Goal: Task Accomplishment & Management: Manage account settings

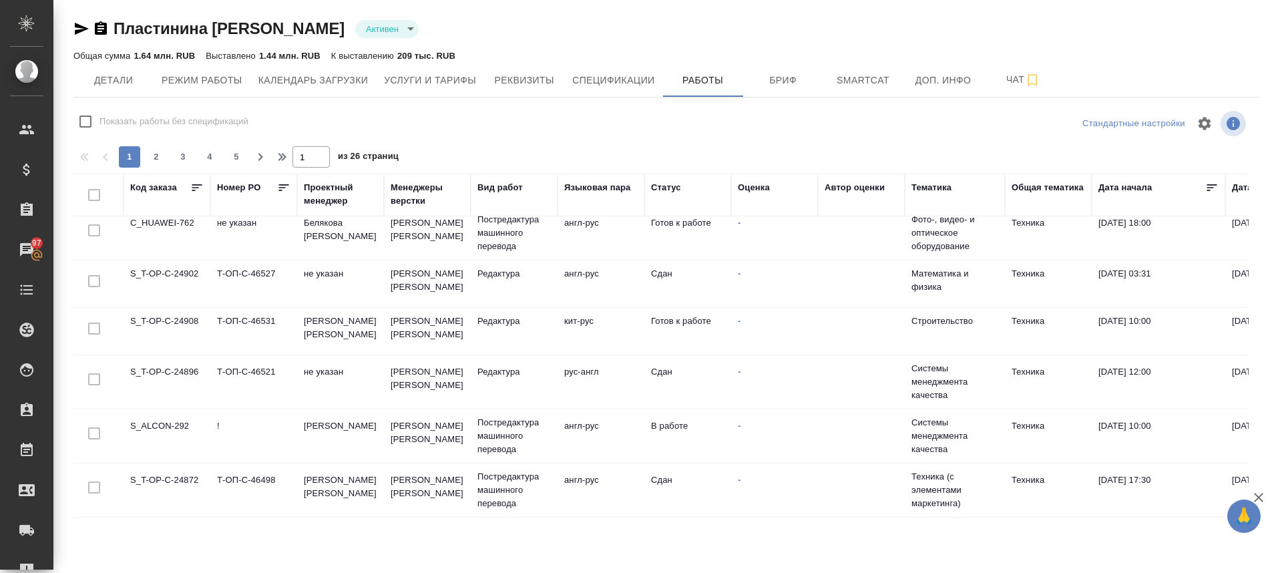
scroll to position [1017, 0]
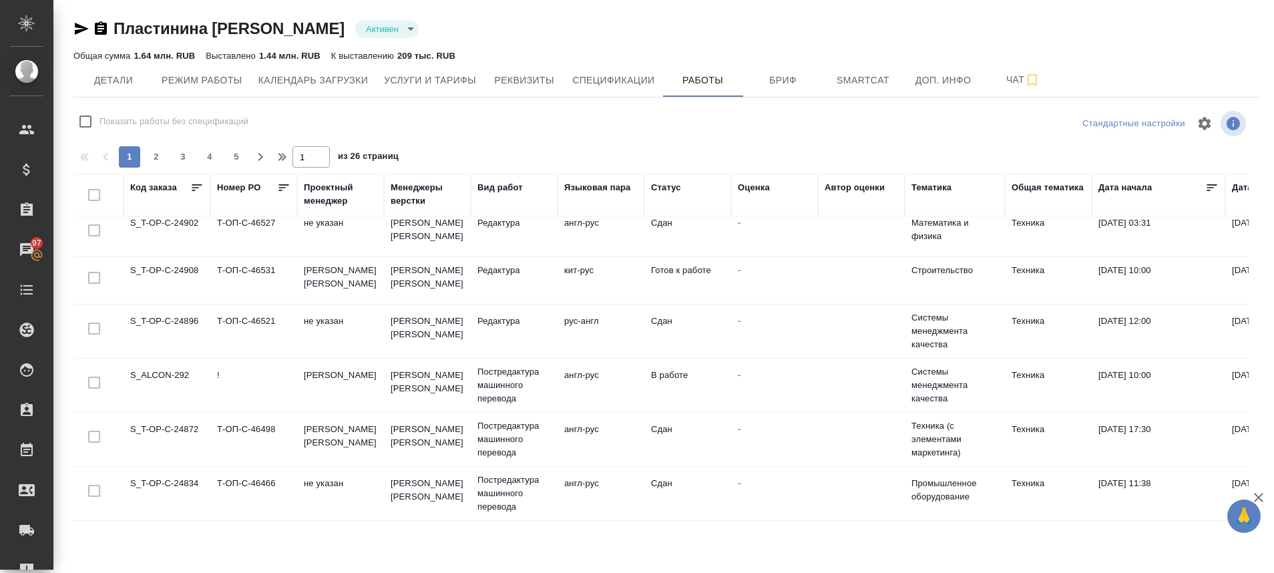
click at [188, 362] on td "S_ALCON-292" at bounding box center [167, 385] width 87 height 47
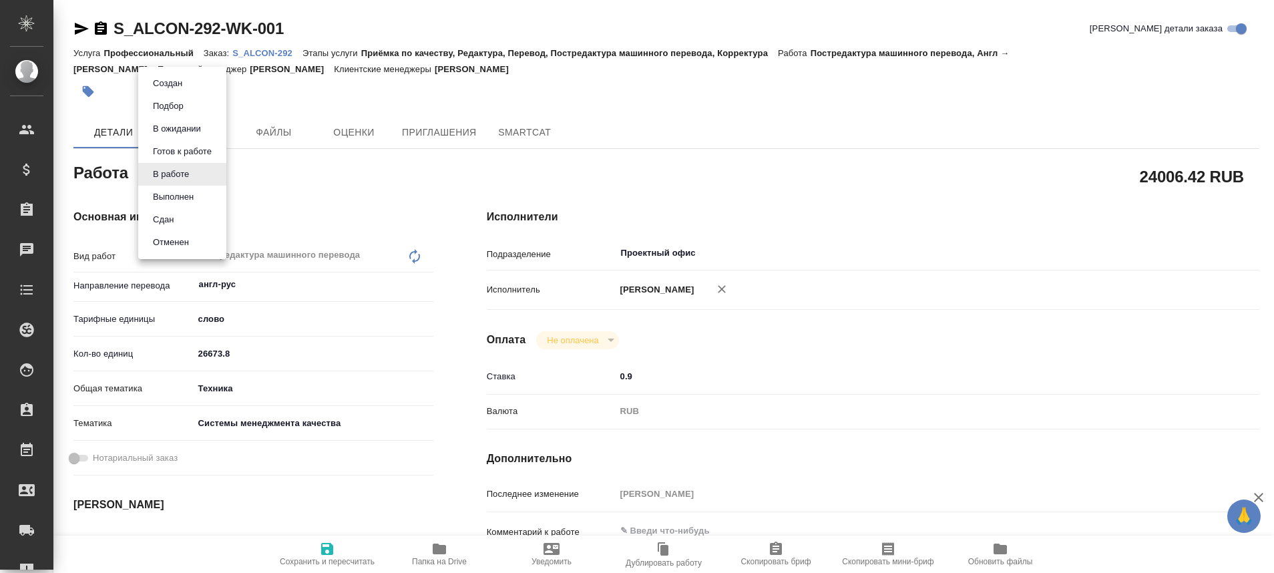
click at [198, 167] on body "🙏 .cls-1 fill:#fff; AWATERA Plastinina Anastasia Клиенты Спецификации Заказы Ча…" at bounding box center [637, 286] width 1274 height 573
click at [183, 201] on button "Выполнен" at bounding box center [173, 197] width 49 height 15
type textarea "x"
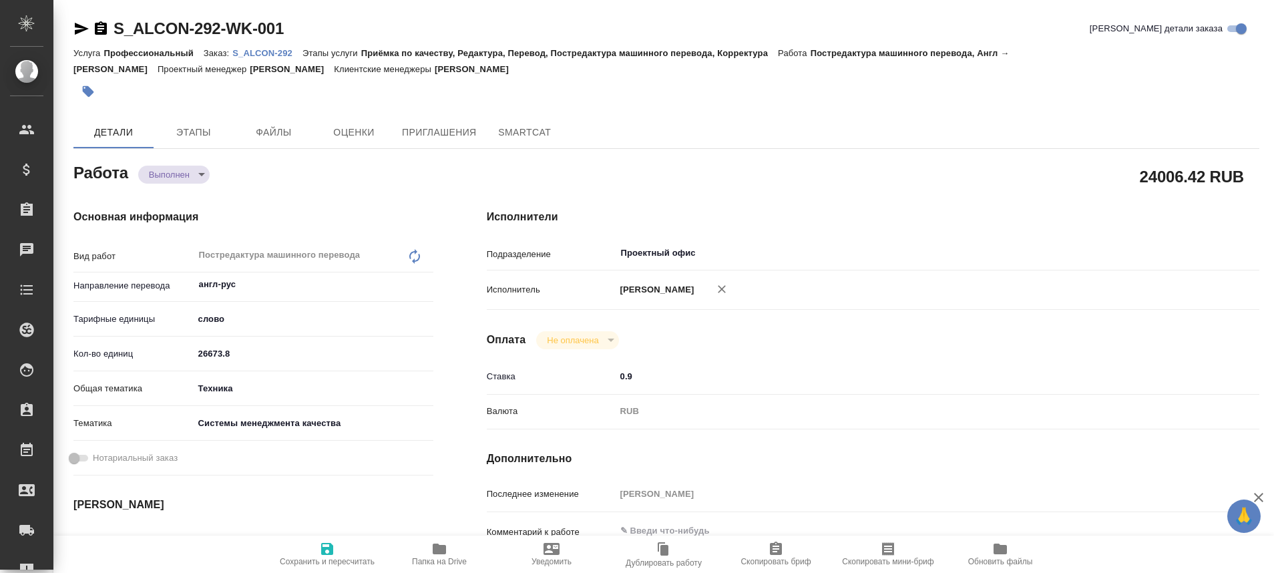
type textarea "x"
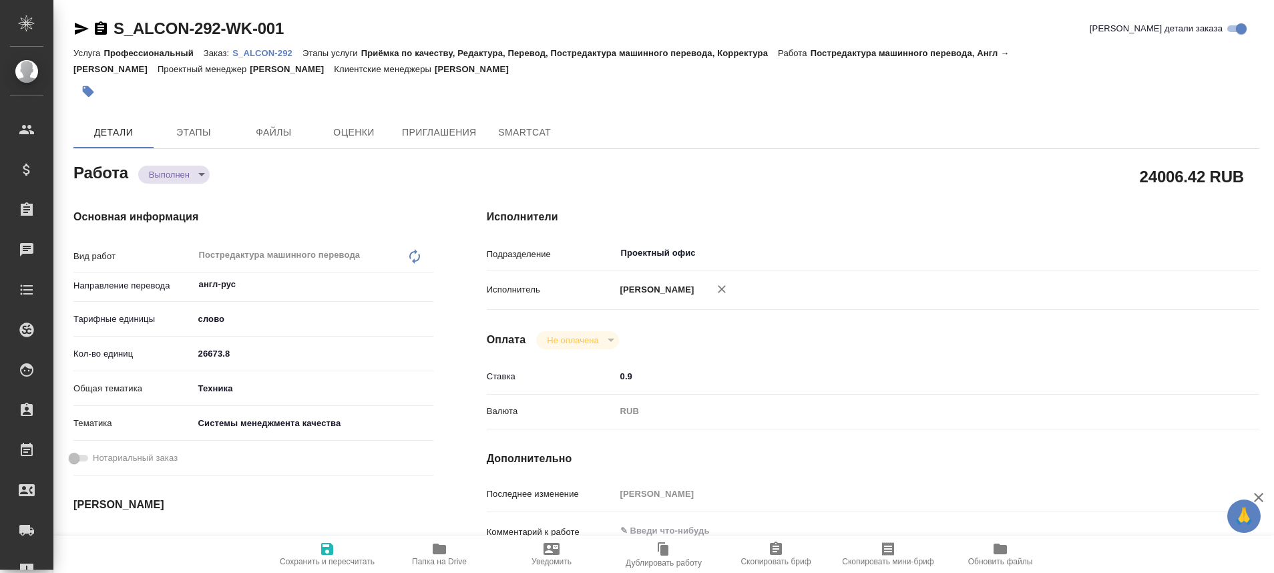
type textarea "x"
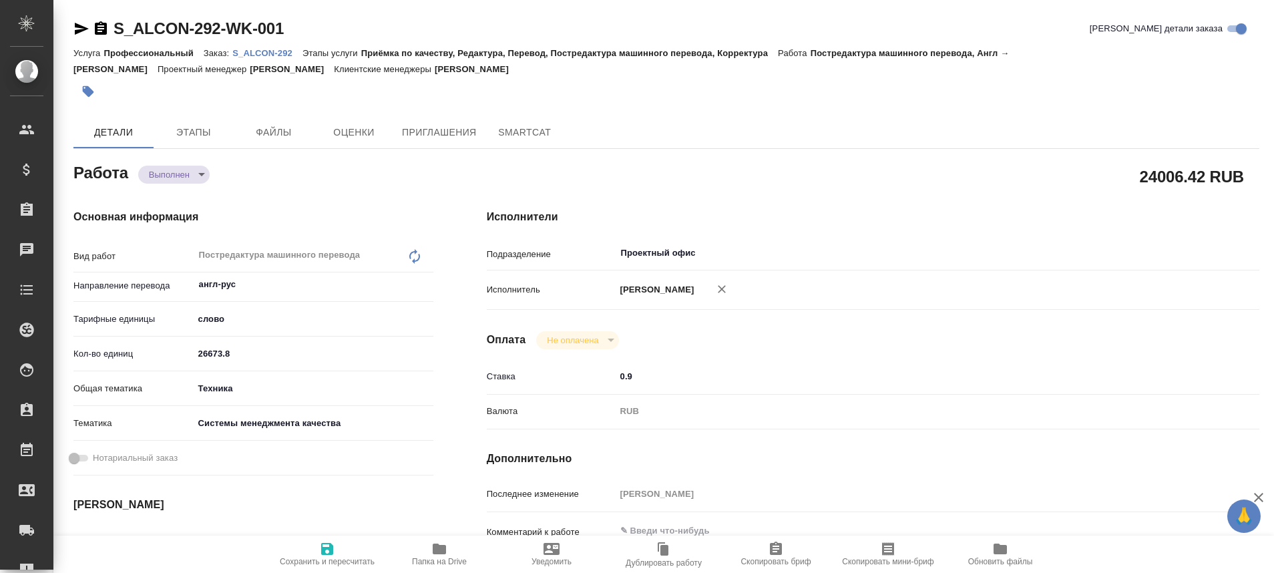
type textarea "x"
click at [274, 53] on p "S_ALCON-292" at bounding box center [267, 53] width 70 height 10
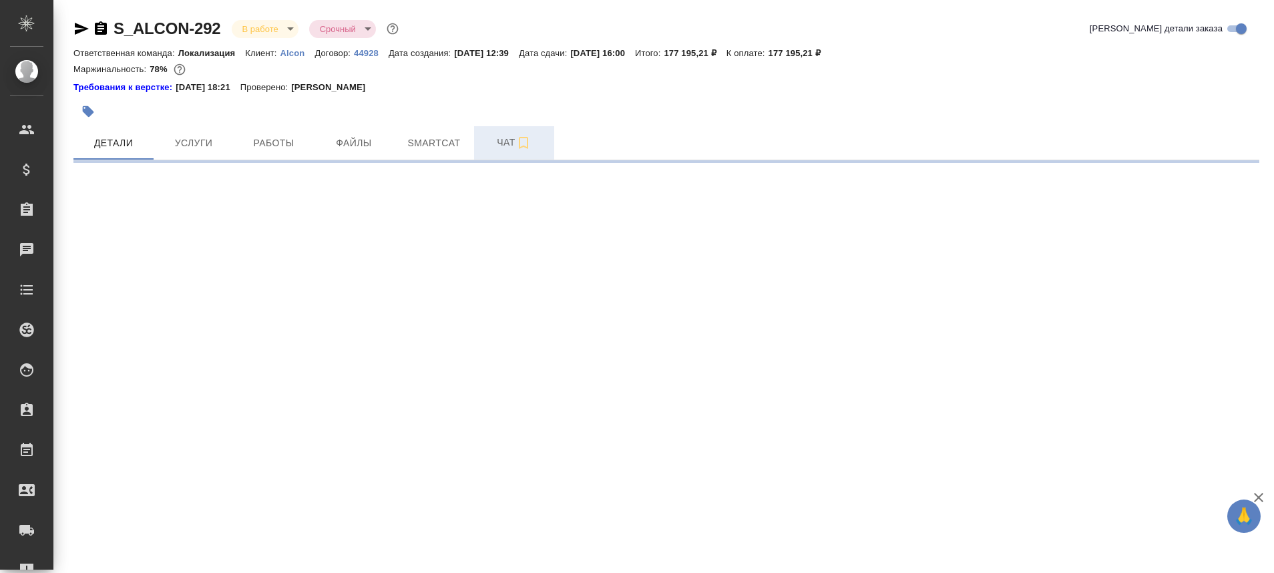
select select "RU"
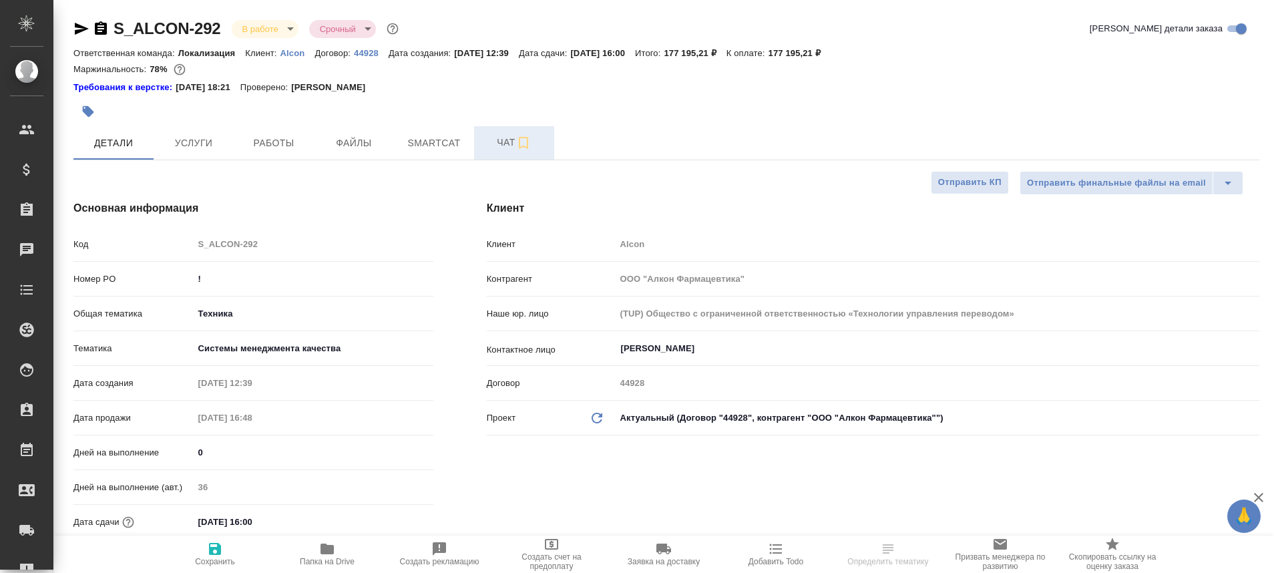
type textarea "x"
type input "[PERSON_NAME]"
type input "Комаров Роман"
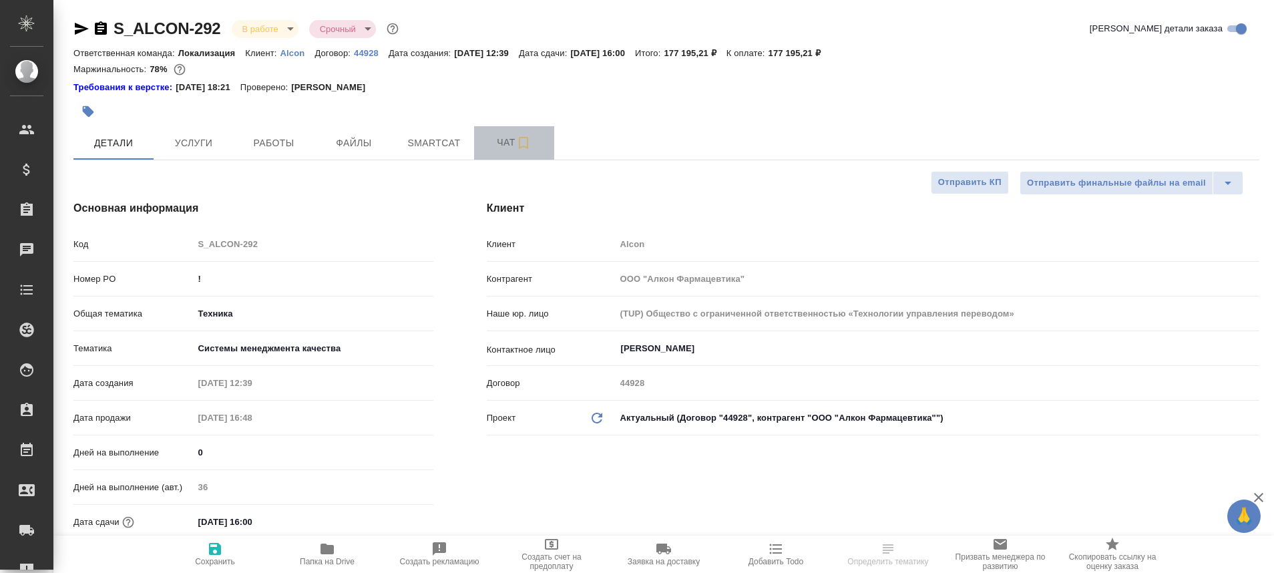
click at [502, 151] on button "Чат" at bounding box center [514, 142] width 80 height 33
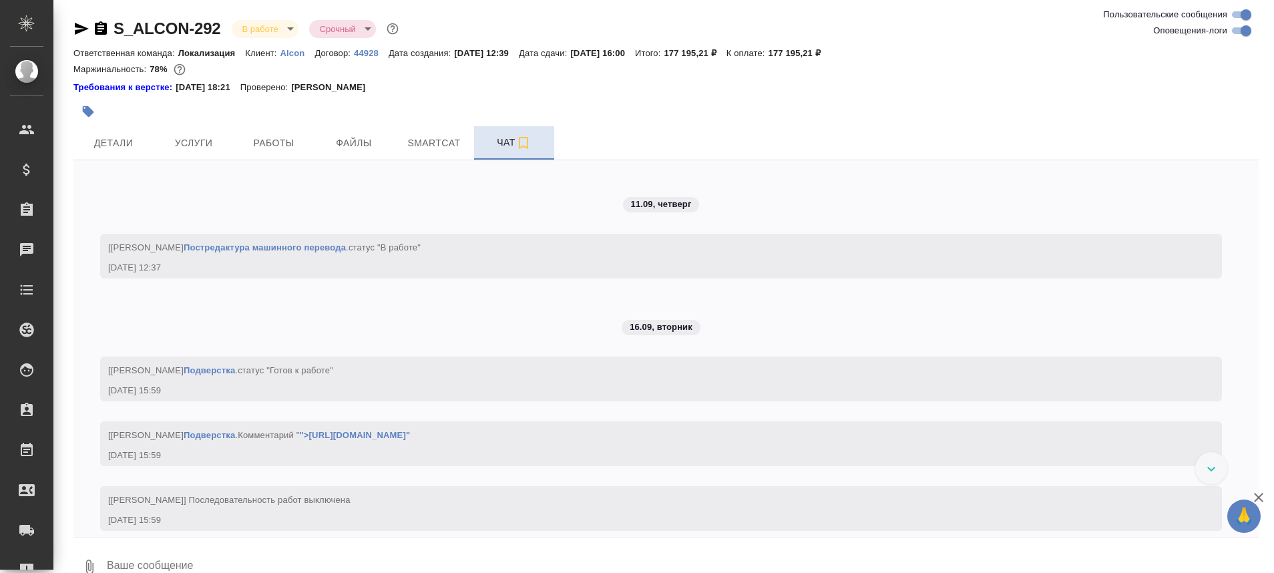
scroll to position [4433, 0]
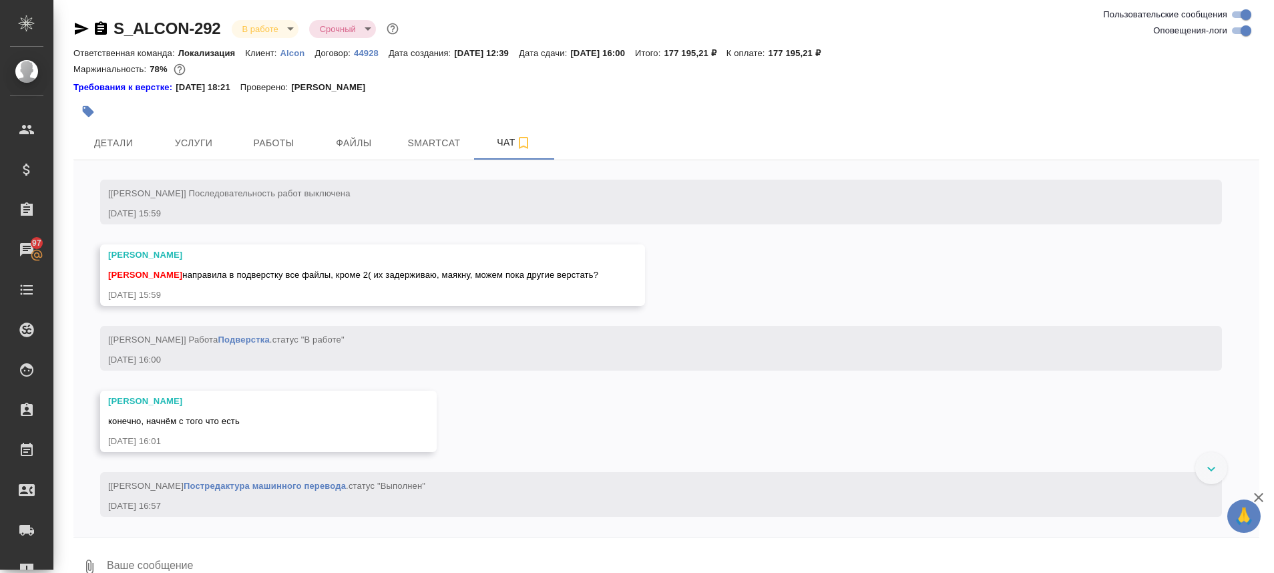
click at [1201, 461] on div at bounding box center [1211, 468] width 32 height 32
click at [265, 140] on span "Работы" at bounding box center [274, 143] width 64 height 17
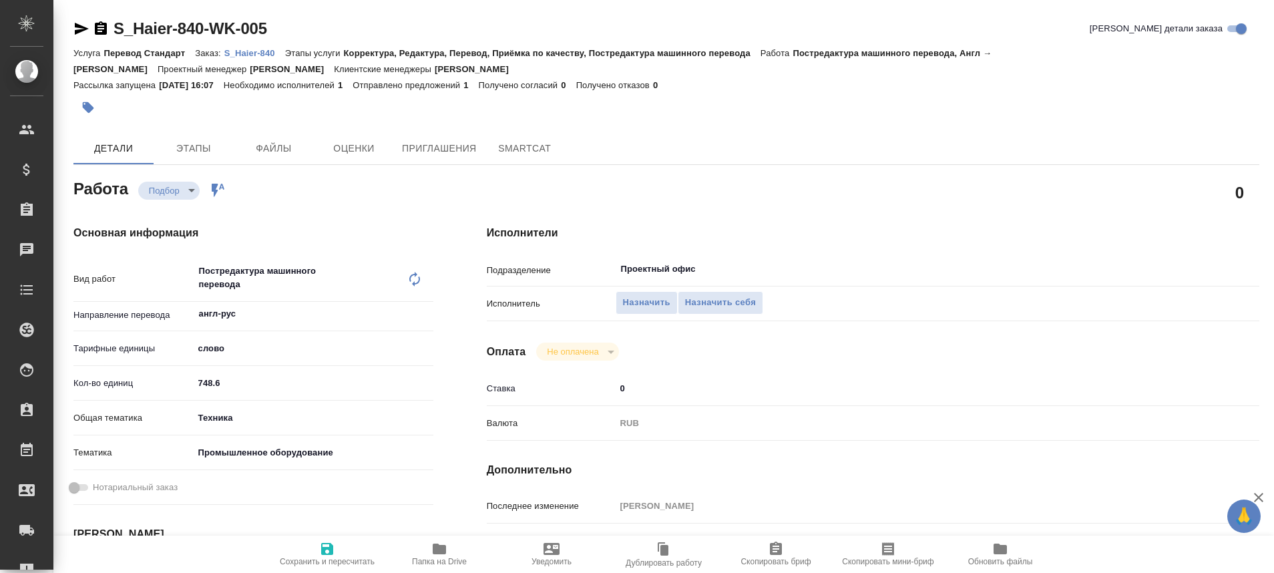
type textarea "x"
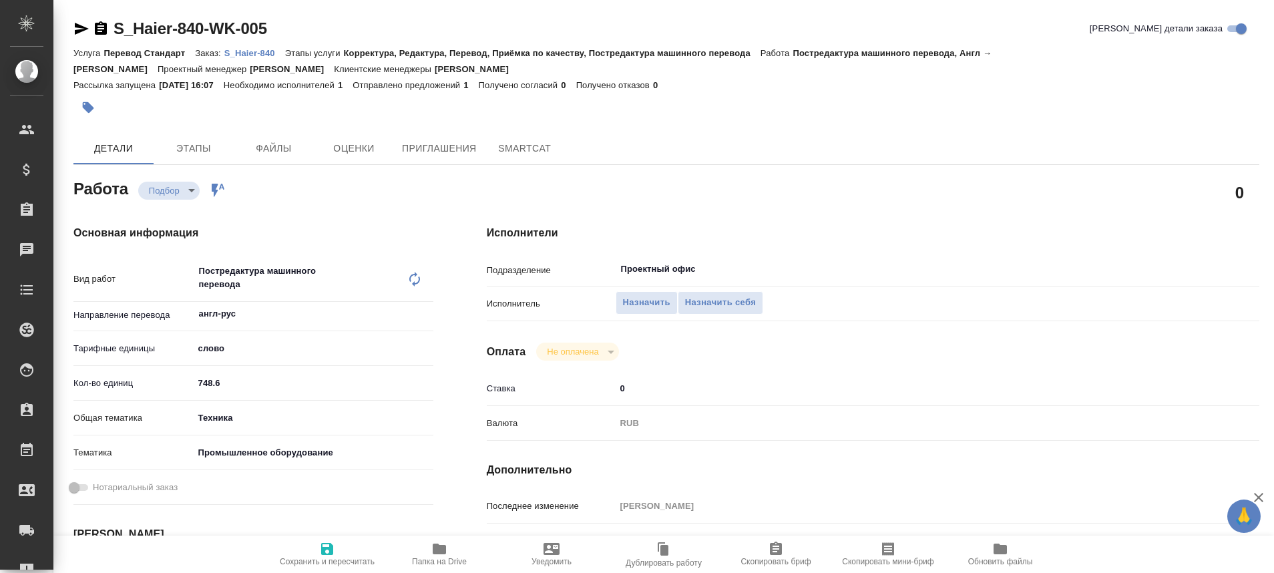
type textarea "x"
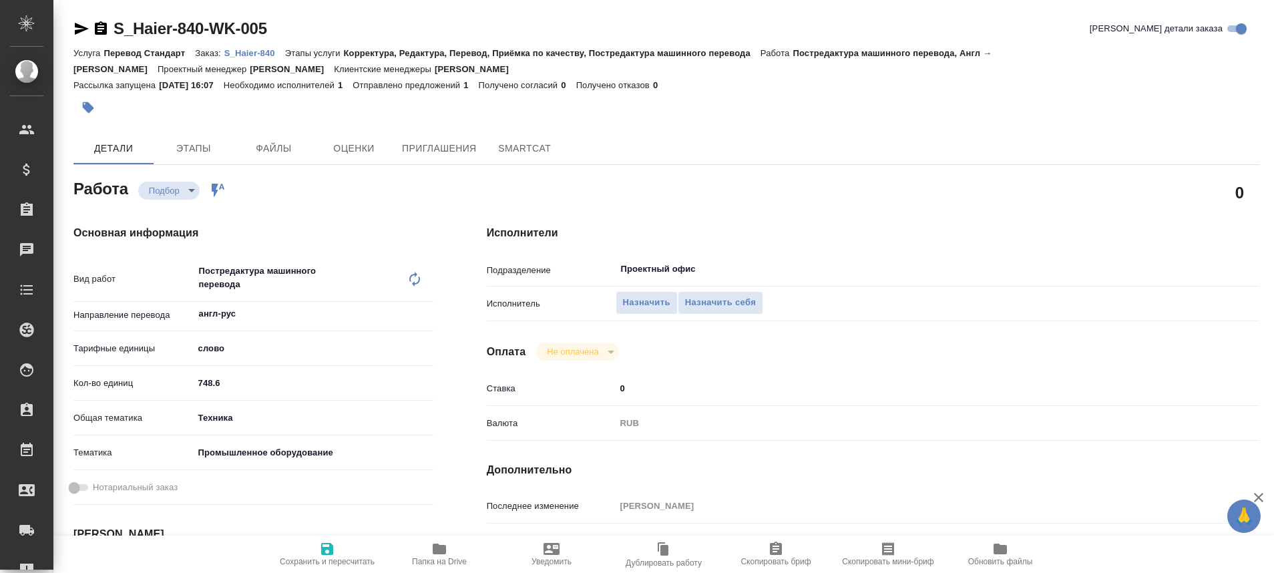
type textarea "x"
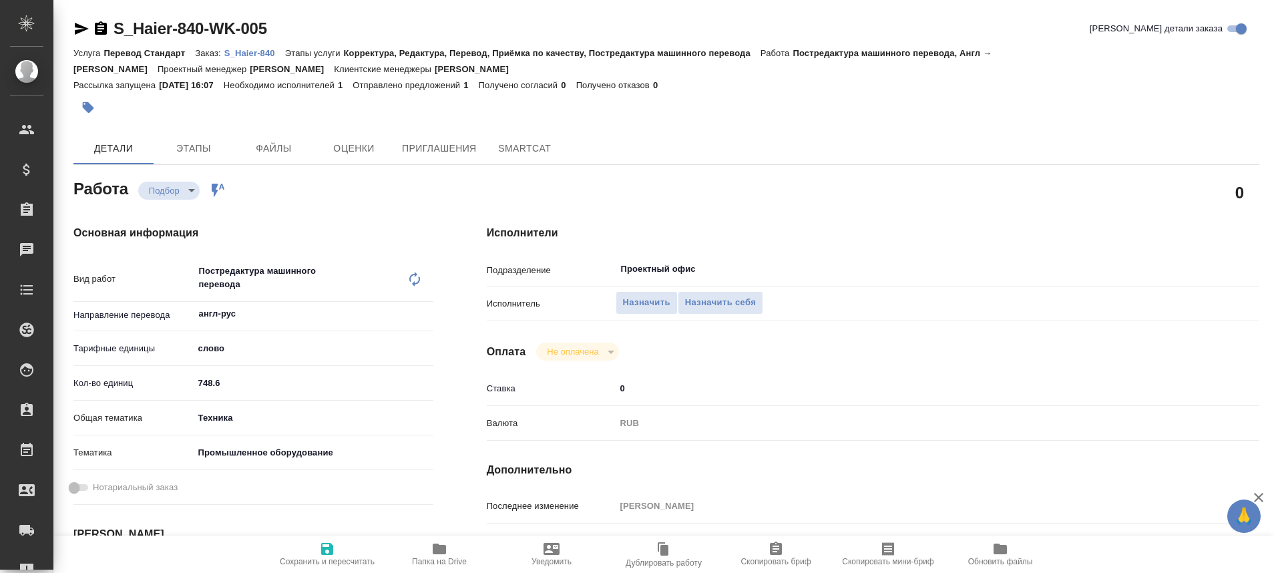
type textarea "x"
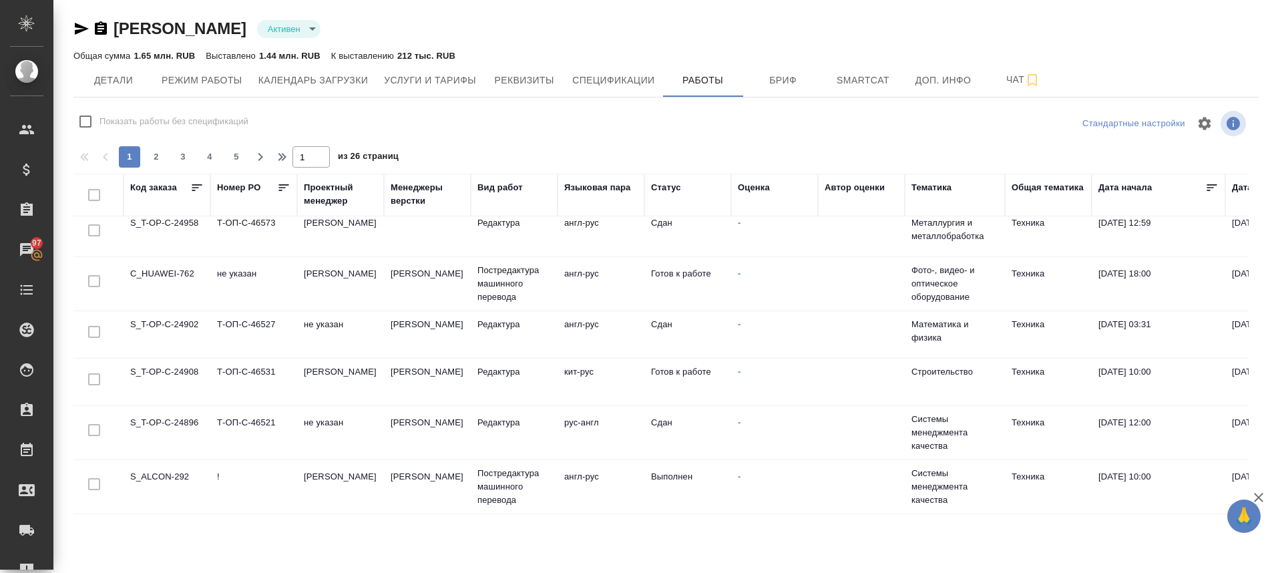
scroll to position [1017, 0]
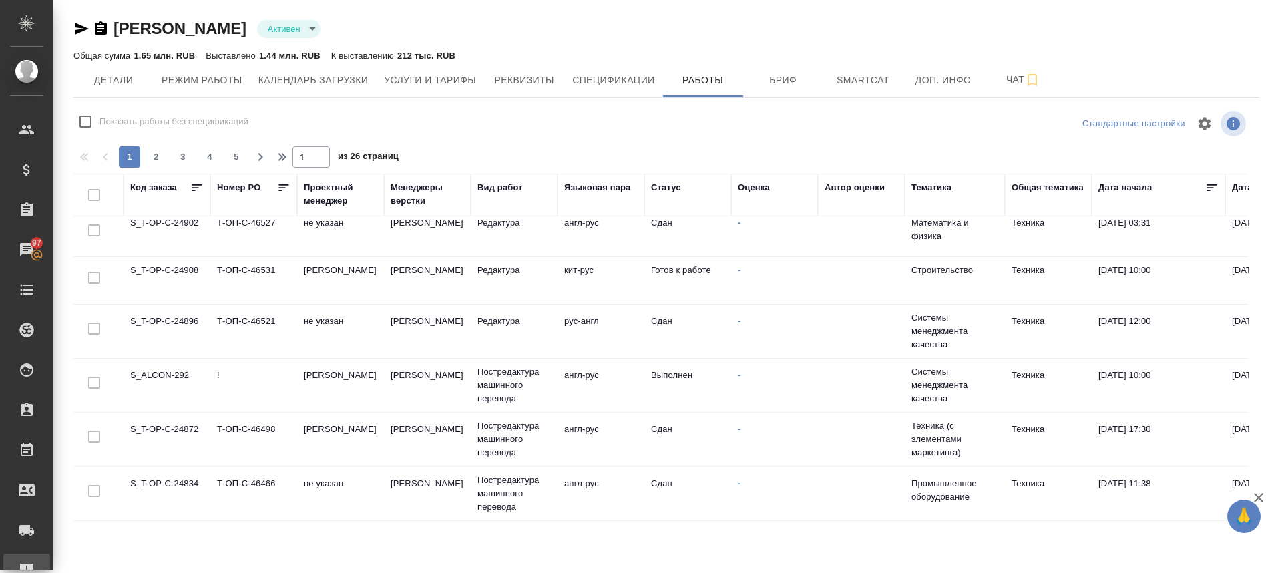
click at [27, 564] on div "Рекламации" at bounding box center [9, 570] width 33 height 20
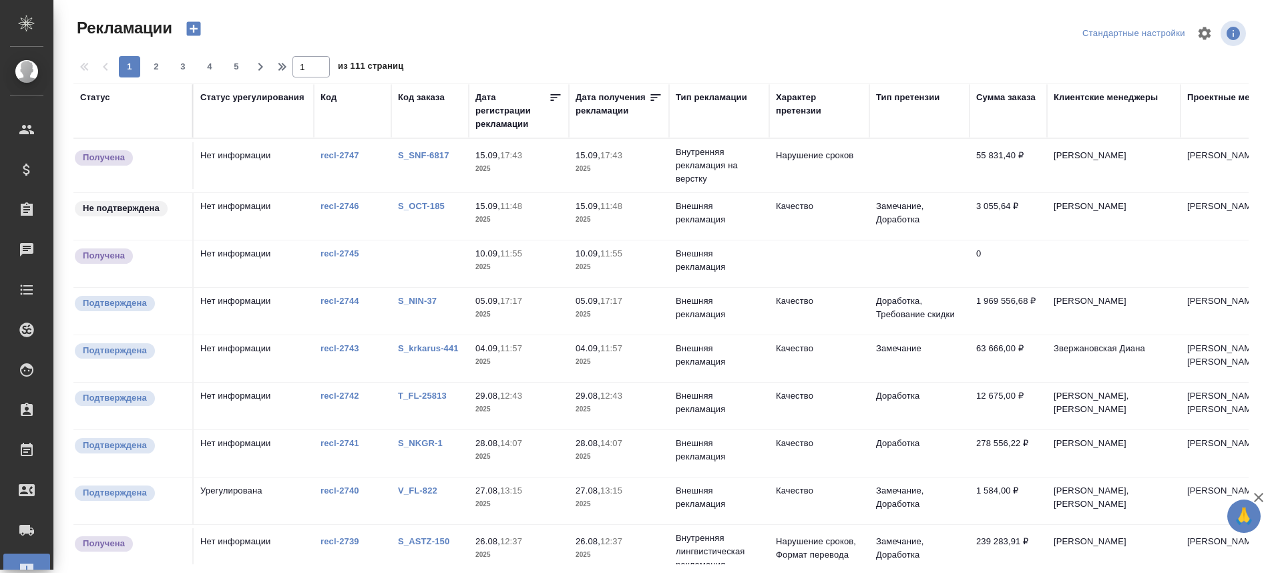
click at [425, 156] on link "S_SNF-6817" at bounding box center [423, 155] width 51 height 10
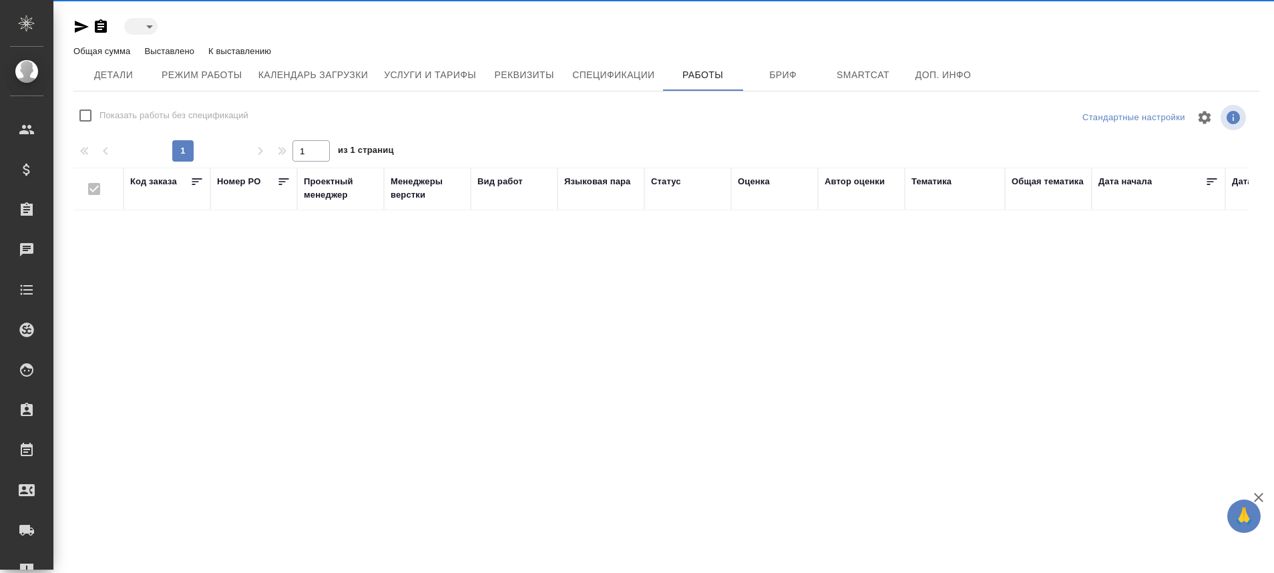
type input "active"
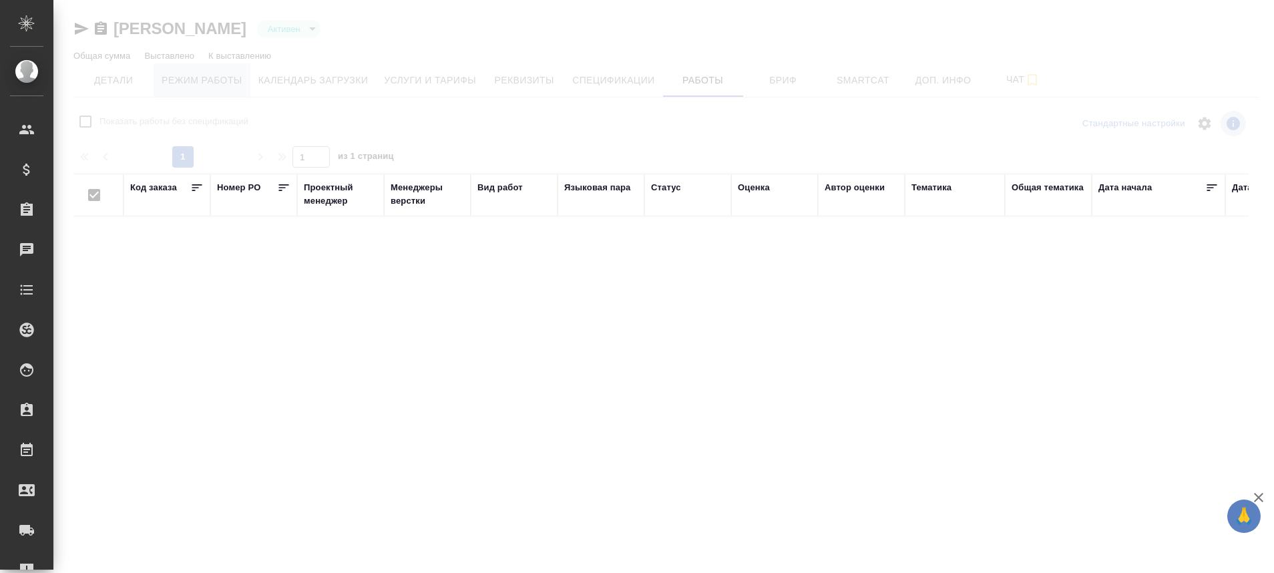
checkbox input "false"
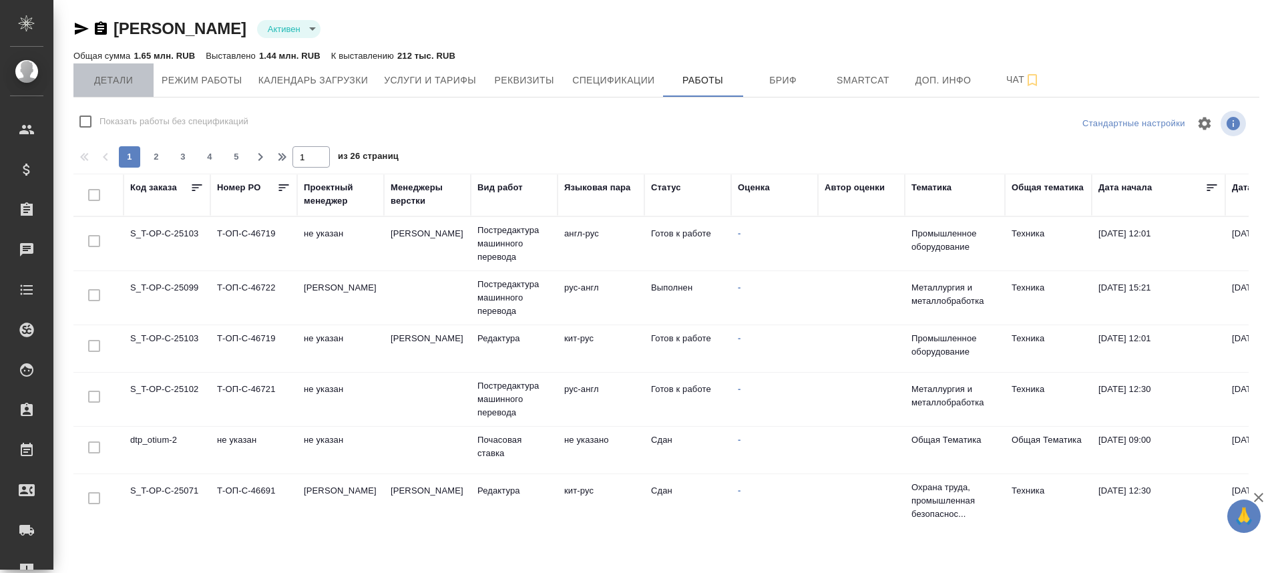
click at [126, 85] on span "Детали" at bounding box center [113, 80] width 64 height 17
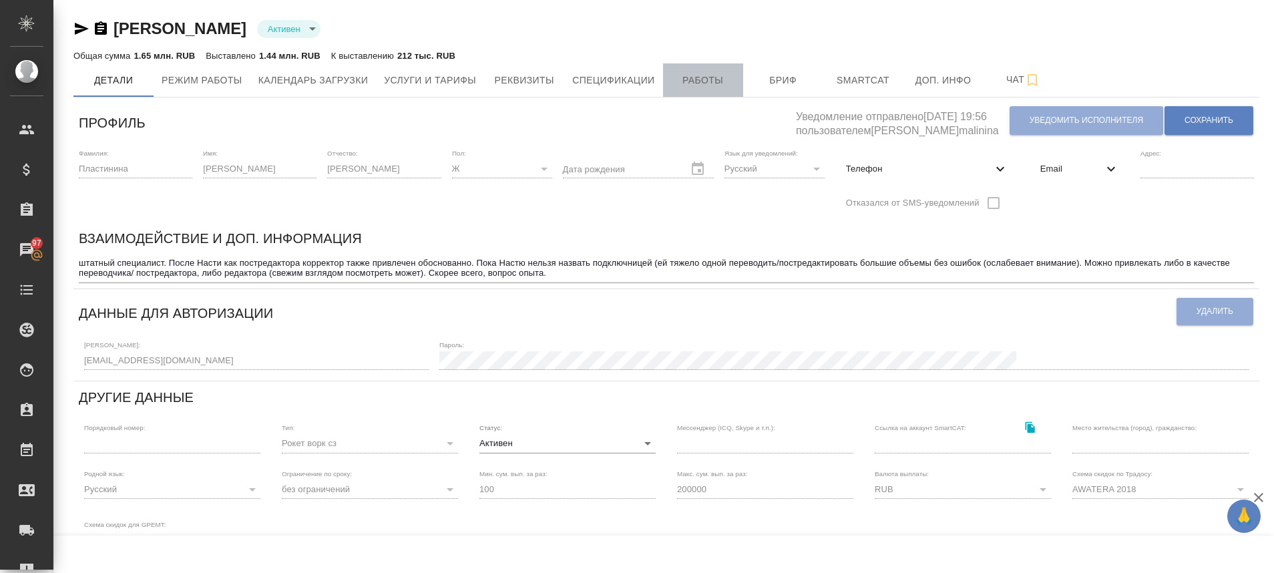
click at [703, 83] on span "Работы" at bounding box center [703, 80] width 64 height 17
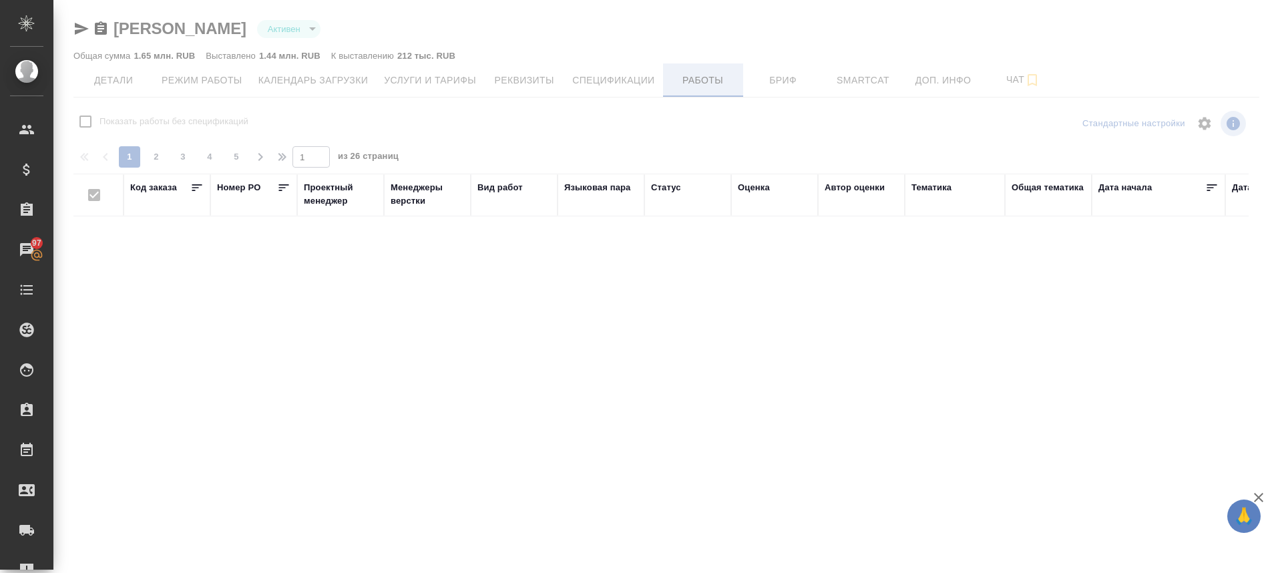
checkbox input "false"
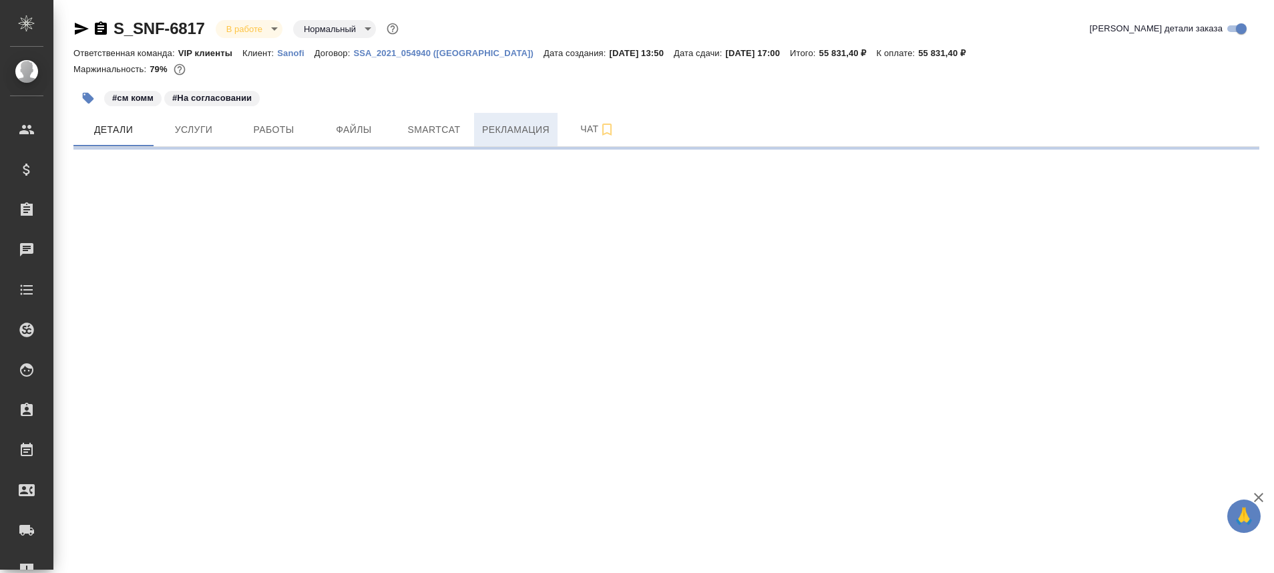
select select "RU"
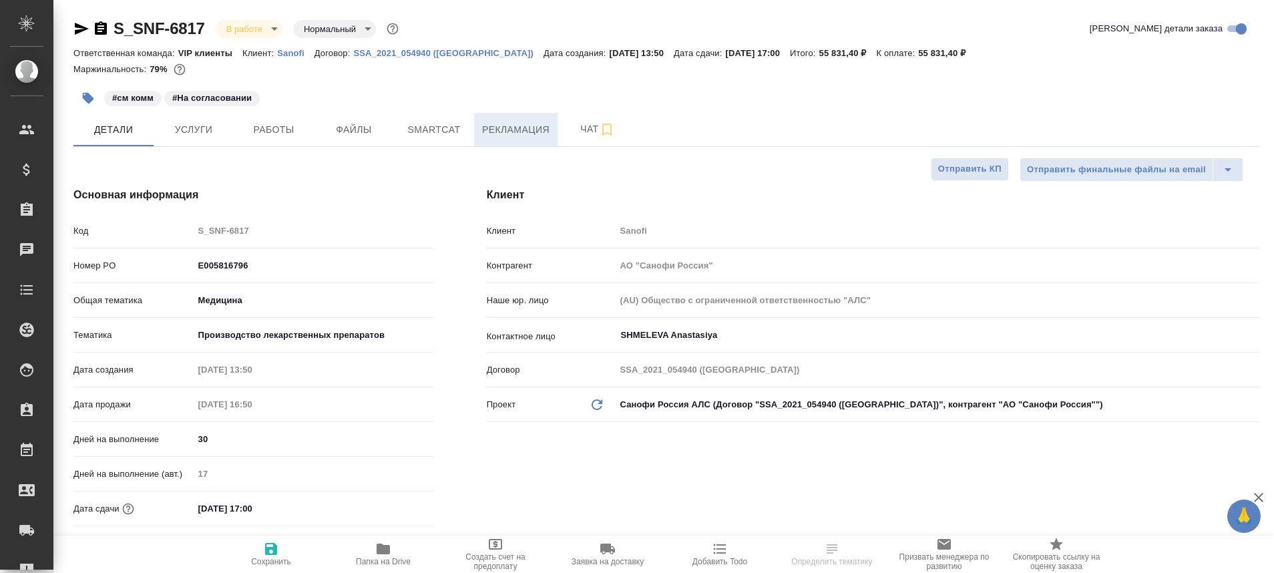
type textarea "x"
click at [505, 126] on span "Рекламация" at bounding box center [515, 130] width 67 height 17
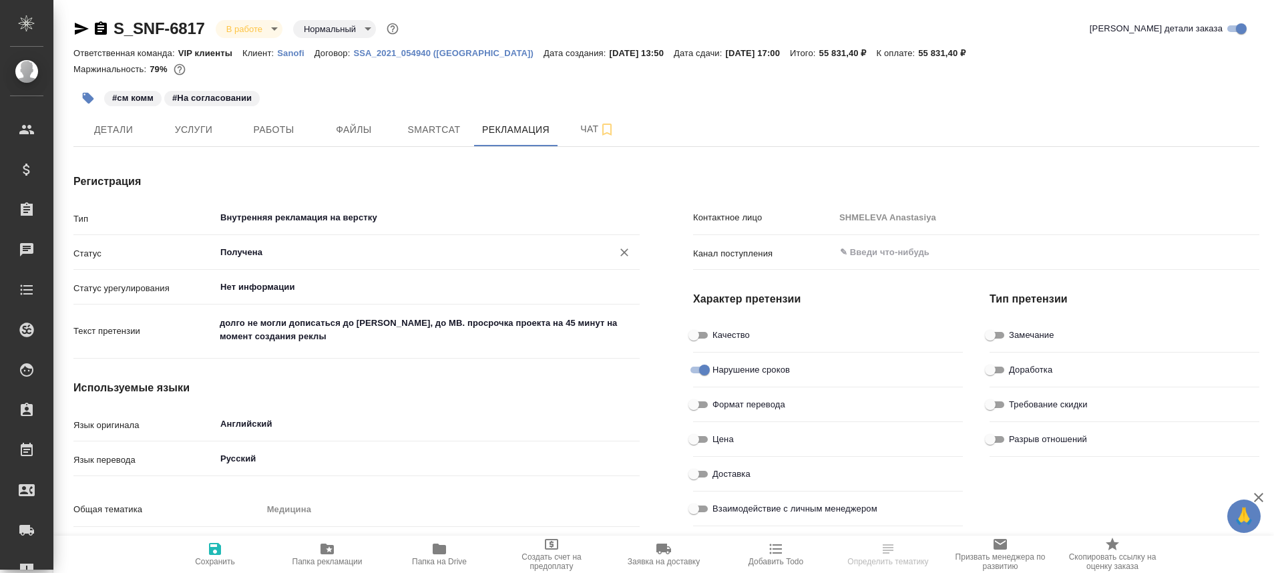
type textarea "x"
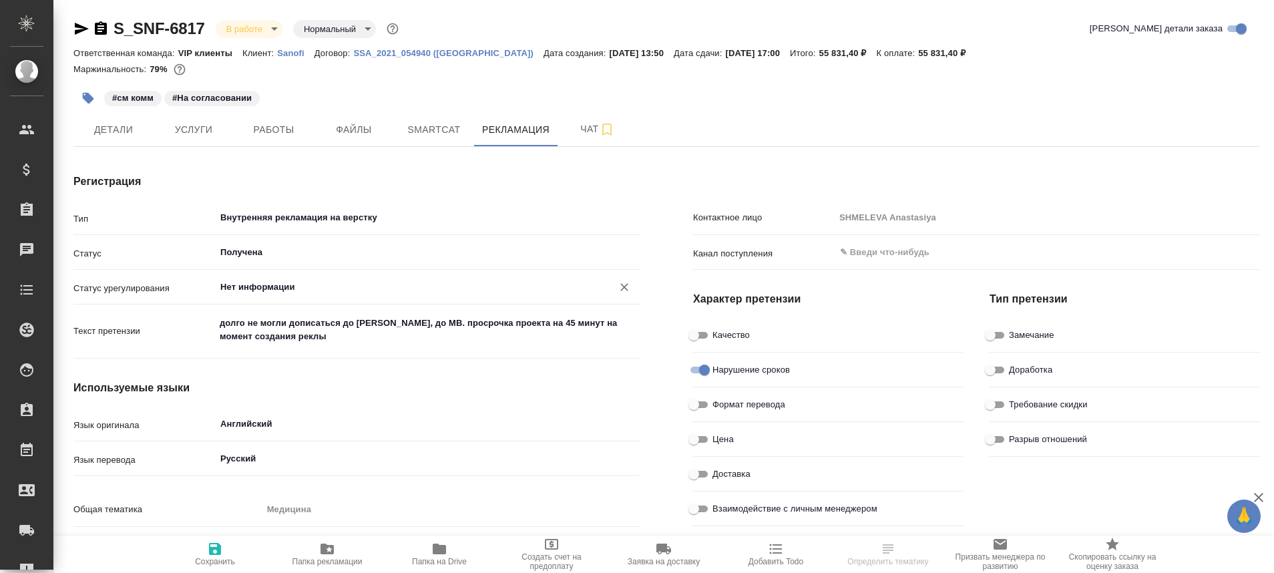
type textarea "x"
type input "[PERSON_NAME]"
type textarea "x"
type input "[PERSON_NAME]"
type textarea "x"
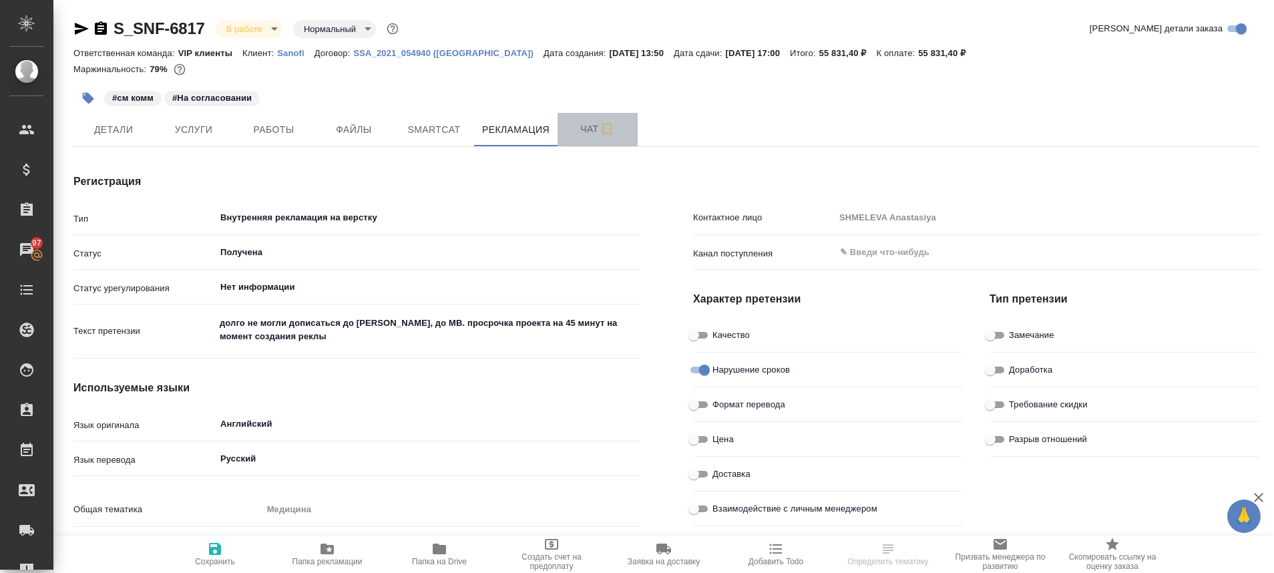
click at [587, 130] on span "Чат" at bounding box center [598, 129] width 64 height 17
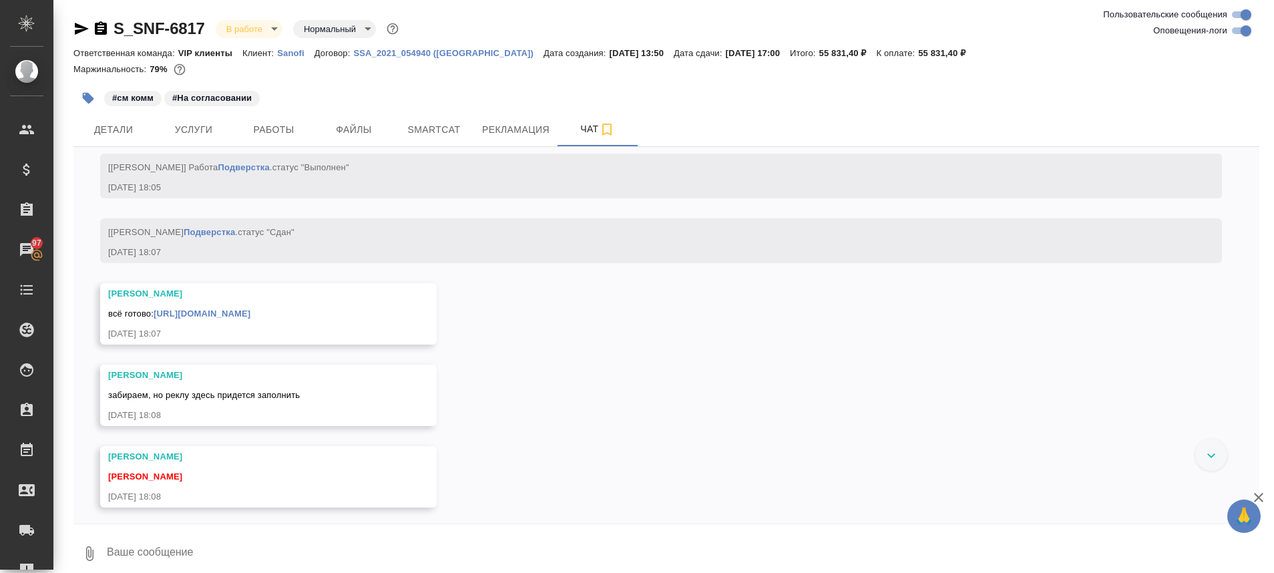
scroll to position [12524, 0]
